Goal: Check status: Check status

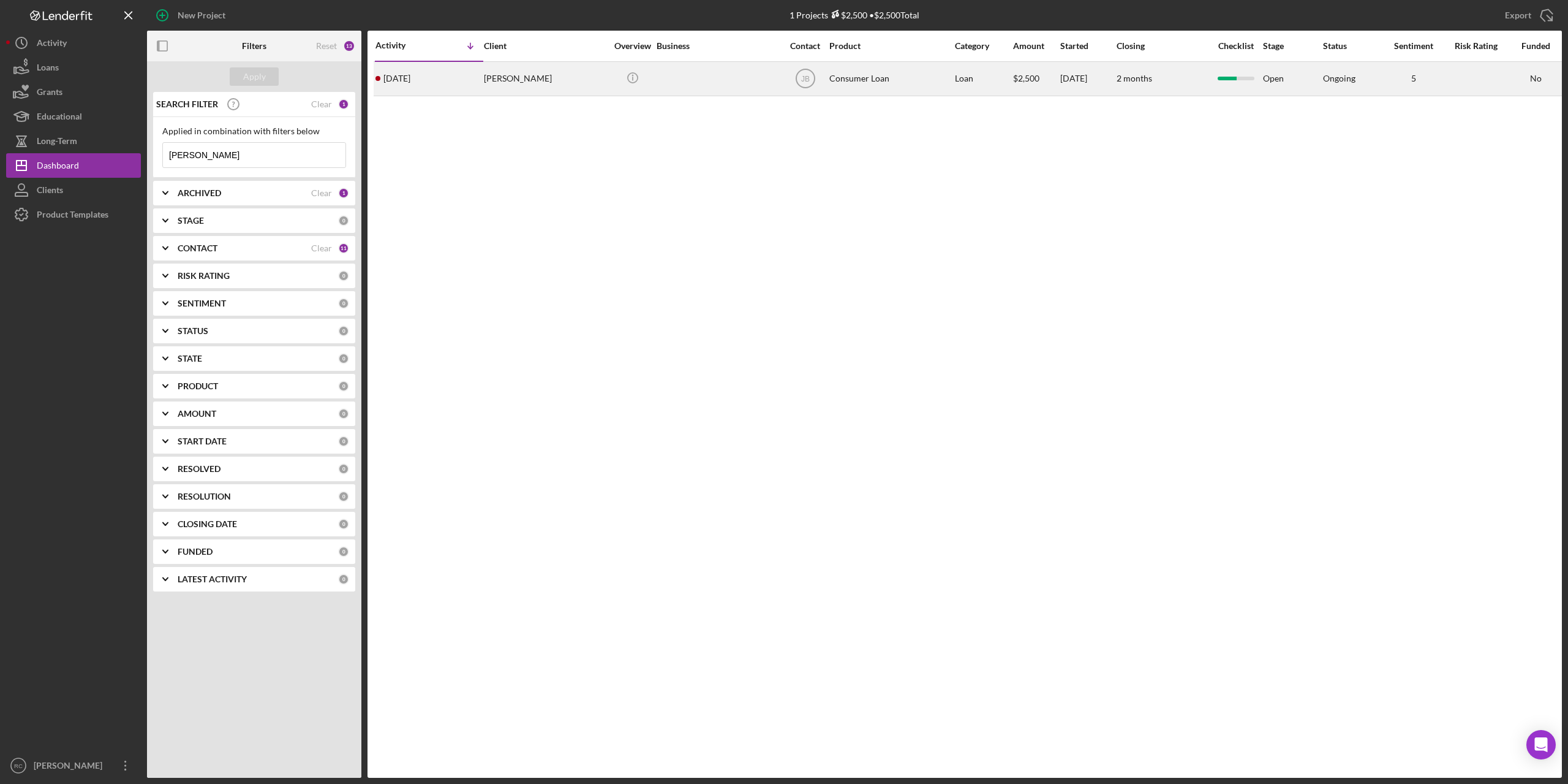
click at [513, 75] on div "[PERSON_NAME]" at bounding box center [544, 79] width 122 height 33
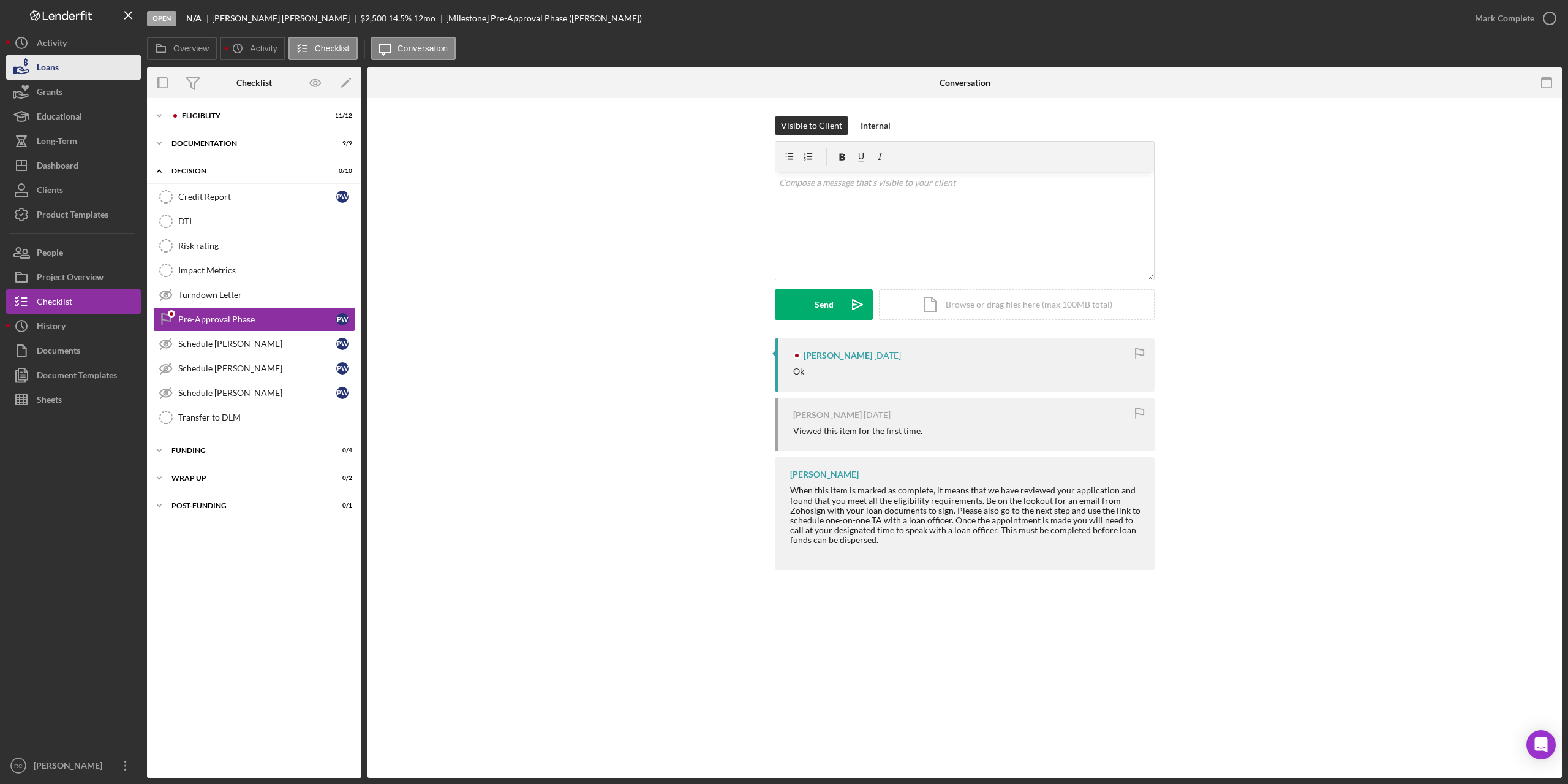
click at [62, 66] on button "Loans" at bounding box center [73, 67] width 135 height 24
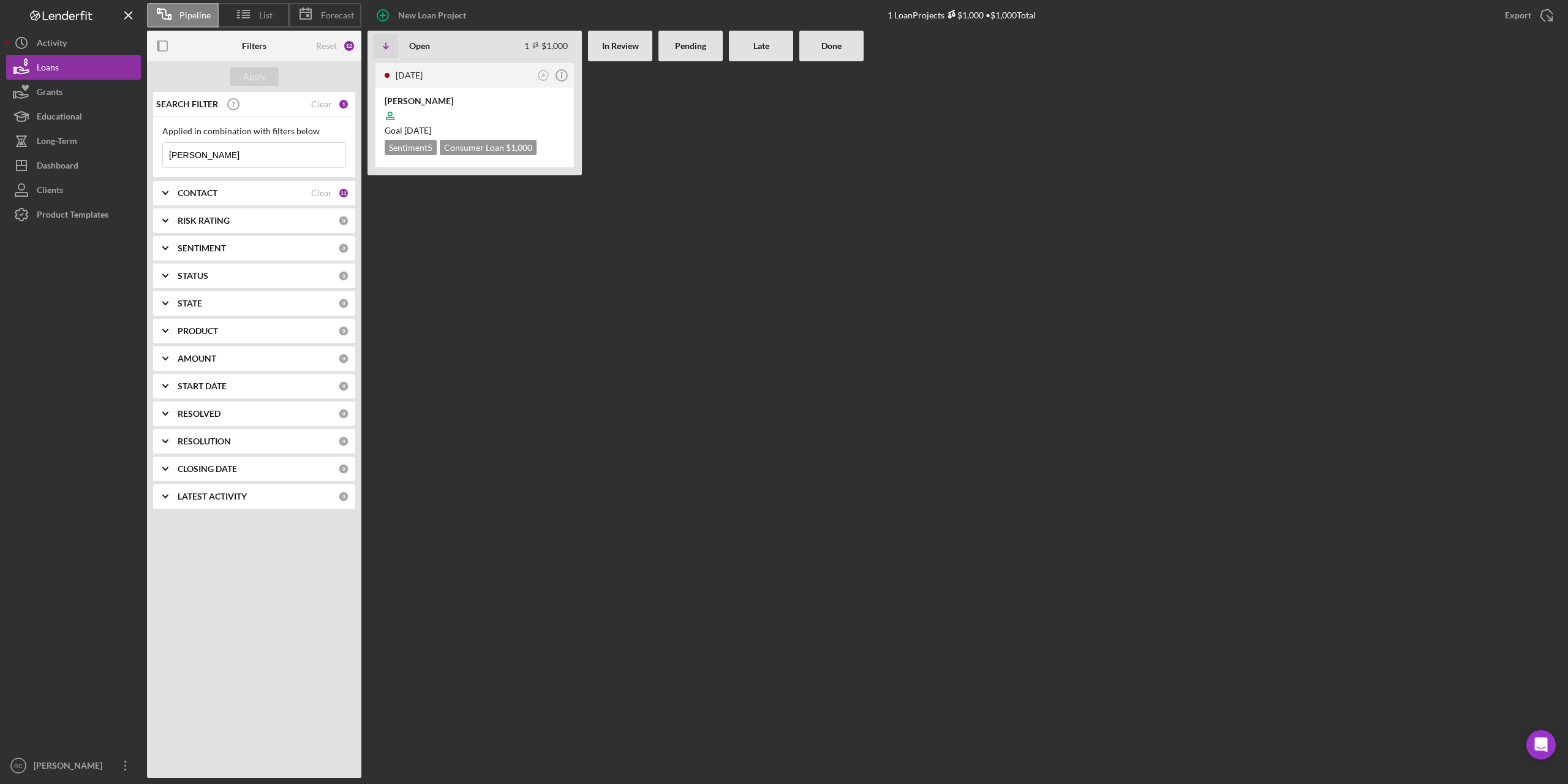
click at [208, 158] on input "[PERSON_NAME]" at bounding box center [254, 155] width 182 height 24
type input "m"
type input "[PERSON_NAME]"
click at [424, 98] on div "[PERSON_NAME]" at bounding box center [474, 101] width 180 height 12
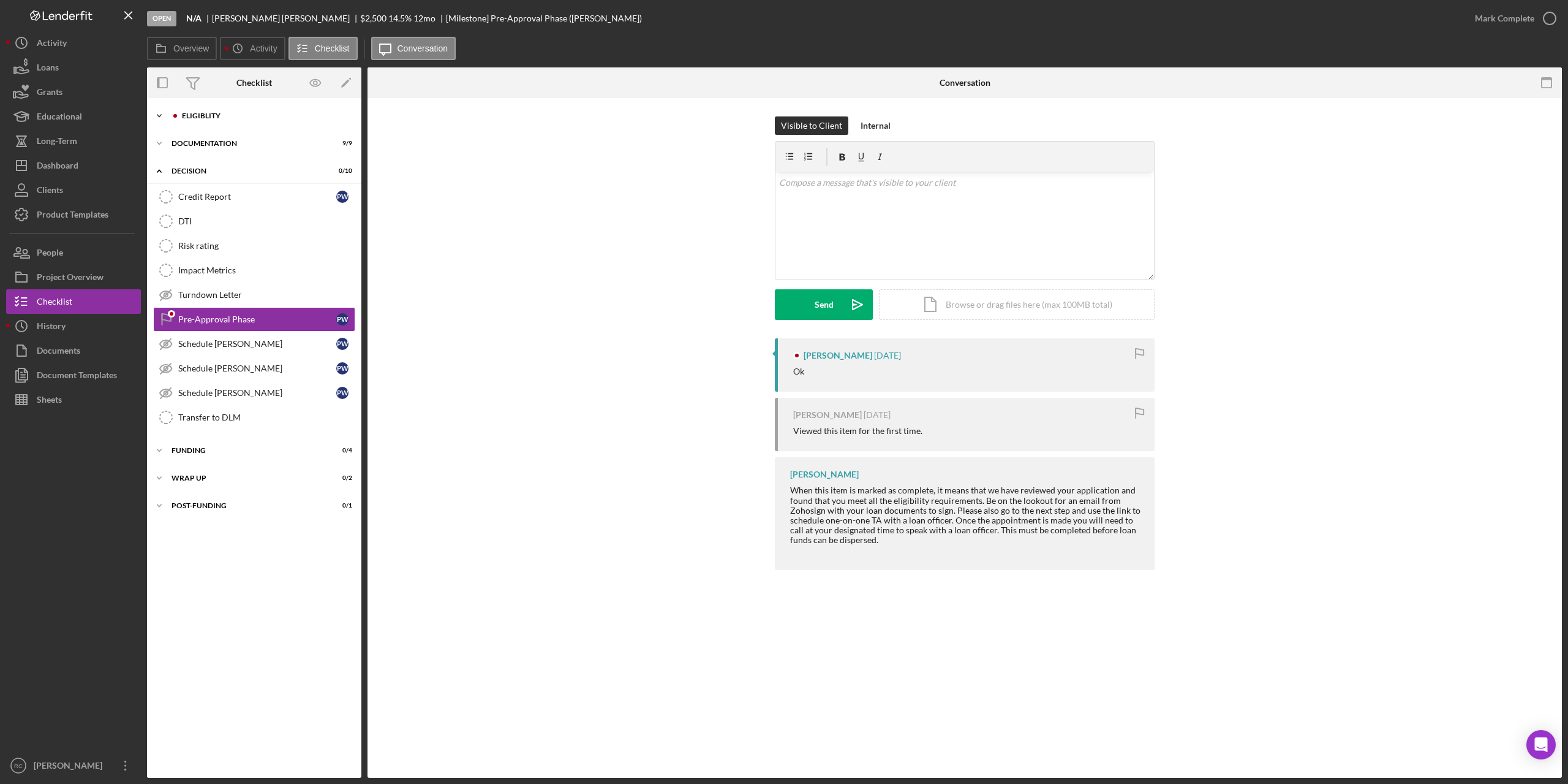
click at [200, 114] on div "Eligiblity" at bounding box center [263, 115] width 164 height 8
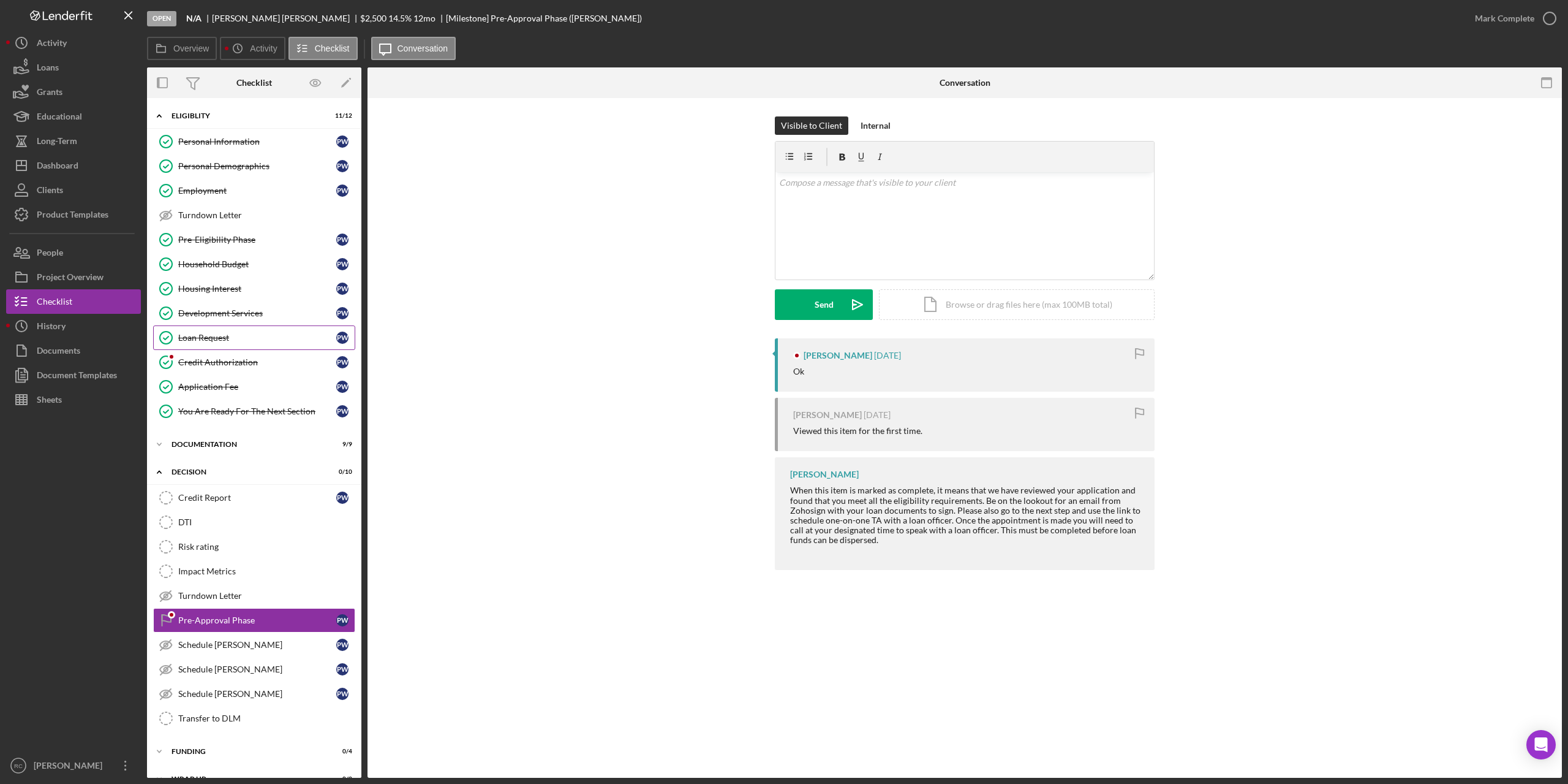
click at [212, 337] on div "Loan Request" at bounding box center [257, 337] width 158 height 9
